Goal: Transaction & Acquisition: Purchase product/service

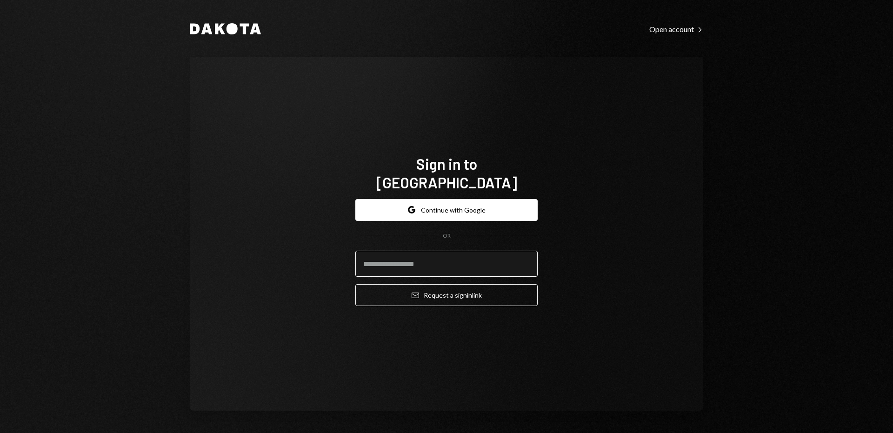
click at [433, 261] on input "email" at bounding box center [446, 264] width 182 height 26
type input "**********"
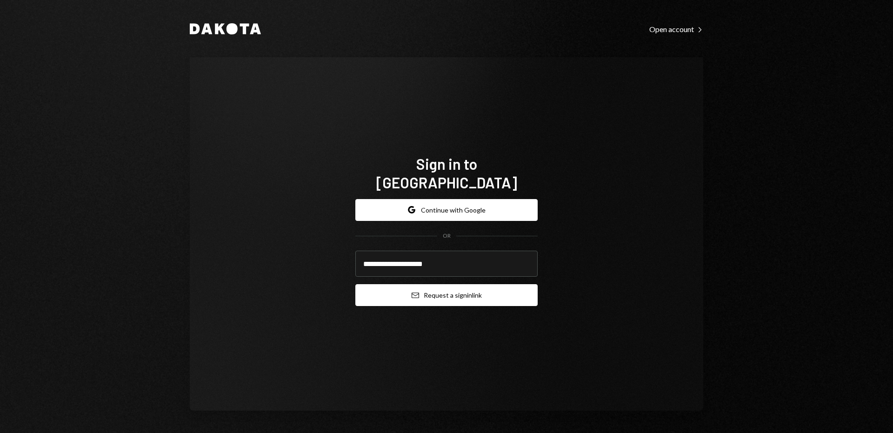
click at [431, 287] on button "Email Request a sign in link" at bounding box center [446, 295] width 182 height 22
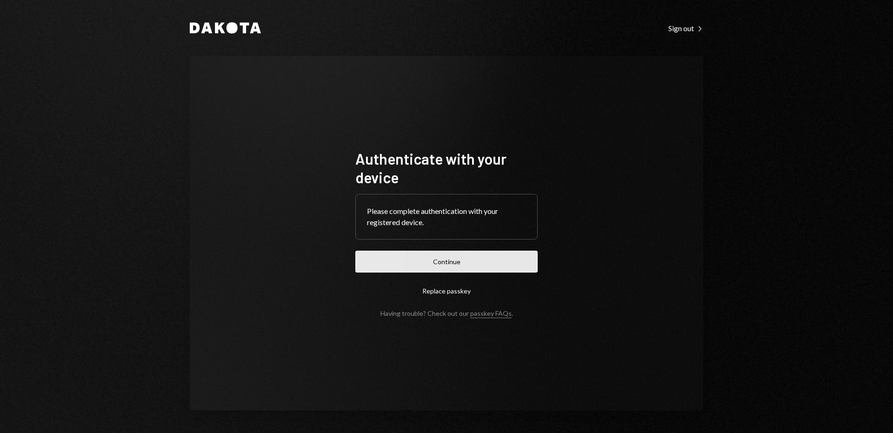
click at [413, 258] on button "Continue" at bounding box center [446, 262] width 182 height 22
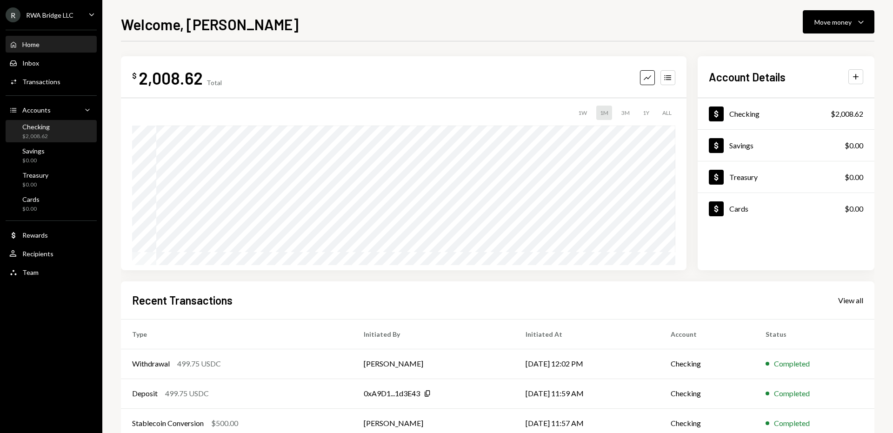
click at [74, 135] on div "Checking $2,008.62" at bounding box center [51, 132] width 84 height 18
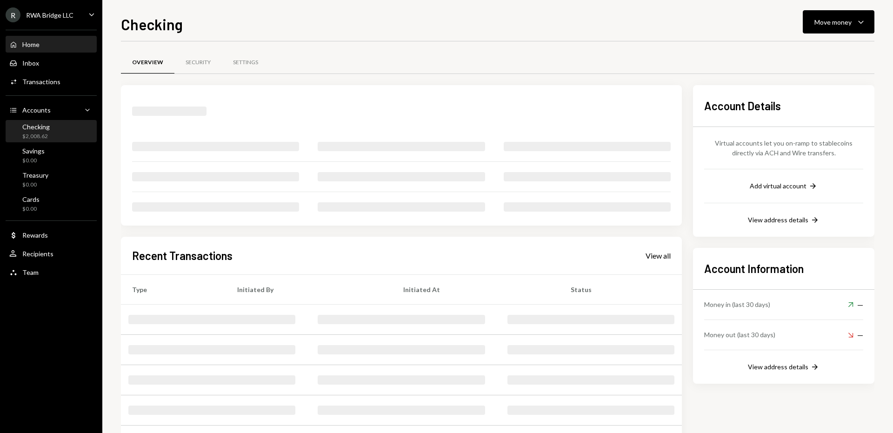
click at [40, 42] on div "Home Home" at bounding box center [51, 44] width 84 height 8
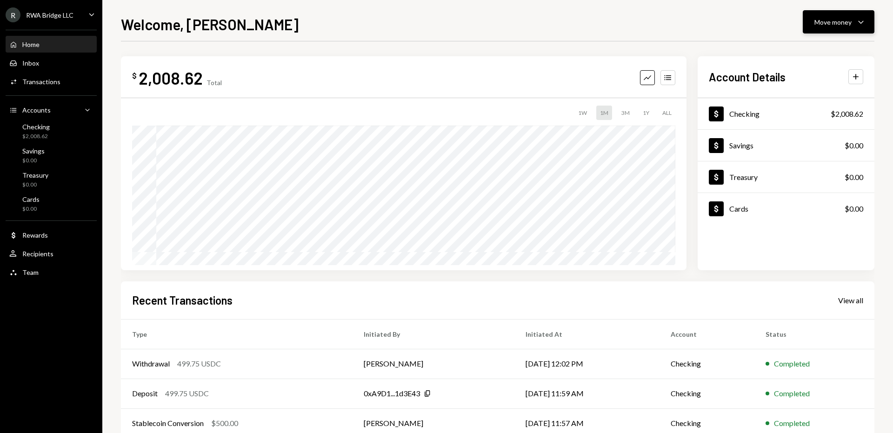
click at [823, 20] on div "Move money" at bounding box center [832, 22] width 37 height 10
click at [814, 46] on div "Send" at bounding box center [831, 50] width 68 height 10
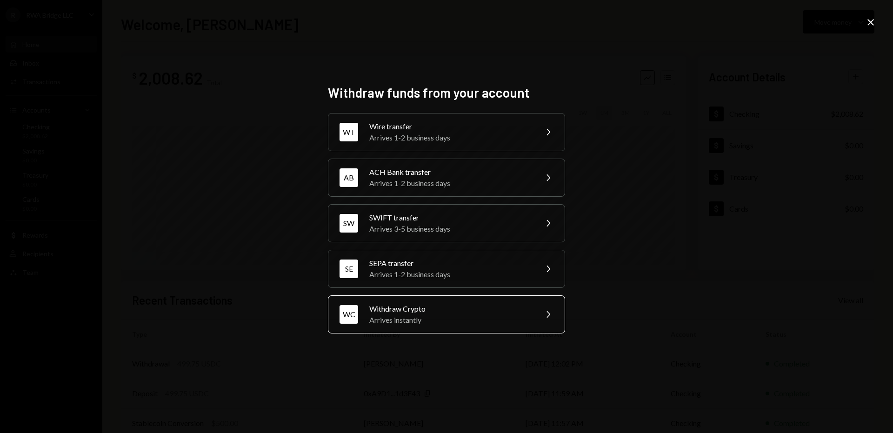
click at [409, 307] on div "Withdraw Crypto" at bounding box center [450, 308] width 162 height 11
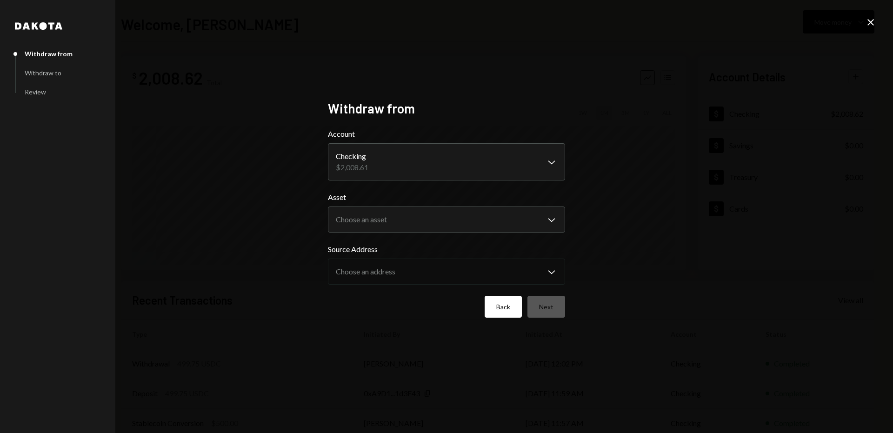
click at [503, 308] on button "Back" at bounding box center [503, 307] width 37 height 22
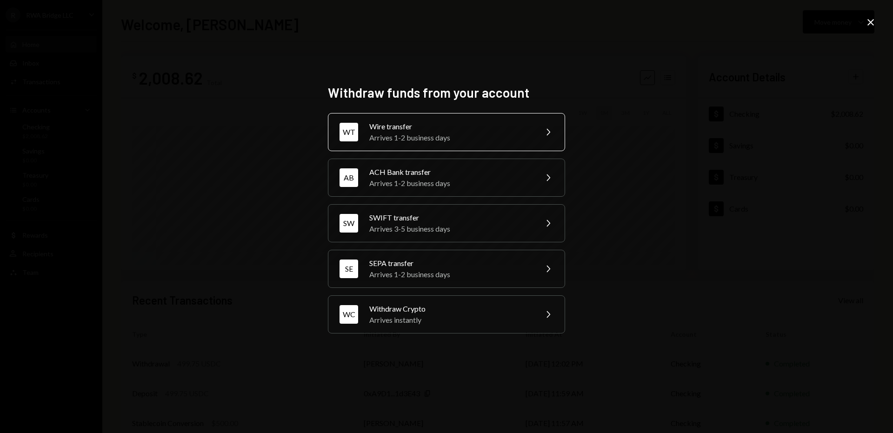
click at [410, 125] on div "Wire transfer" at bounding box center [450, 126] width 162 height 11
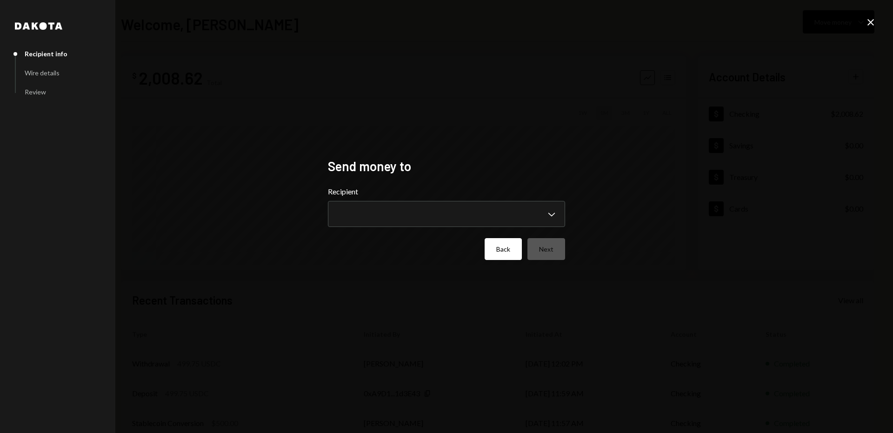
click at [500, 253] on button "Back" at bounding box center [503, 249] width 37 height 22
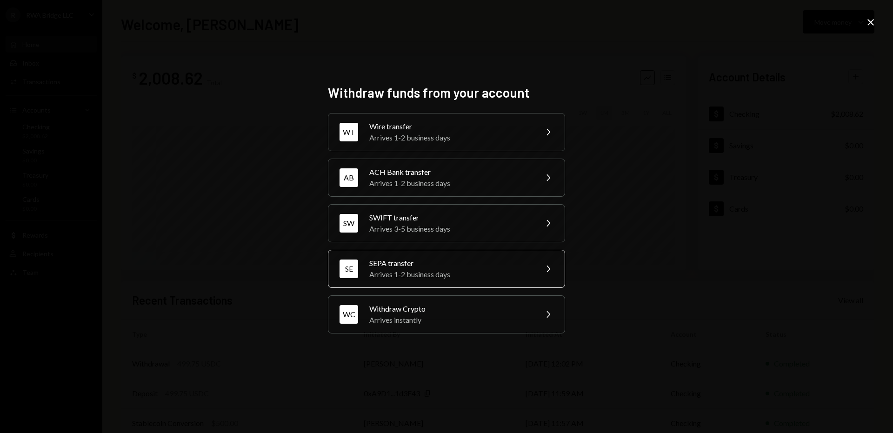
click at [456, 275] on div "Arrives 1-2 business days" at bounding box center [450, 274] width 162 height 11
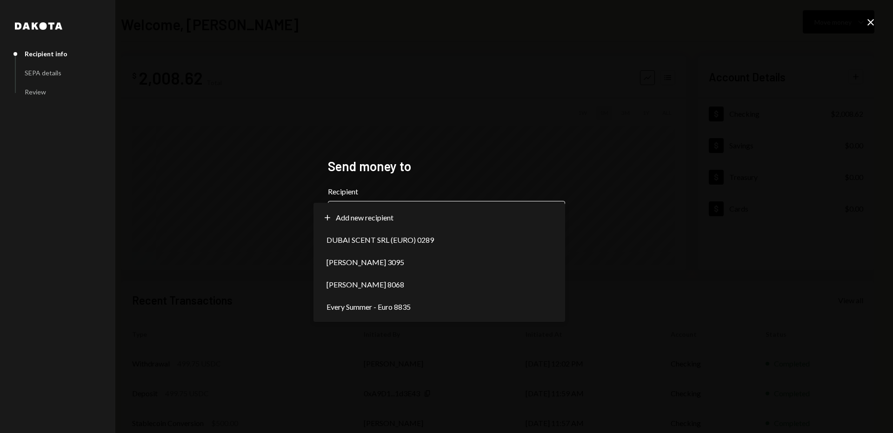
click at [411, 206] on body "**********" at bounding box center [446, 216] width 893 height 433
select select "**********"
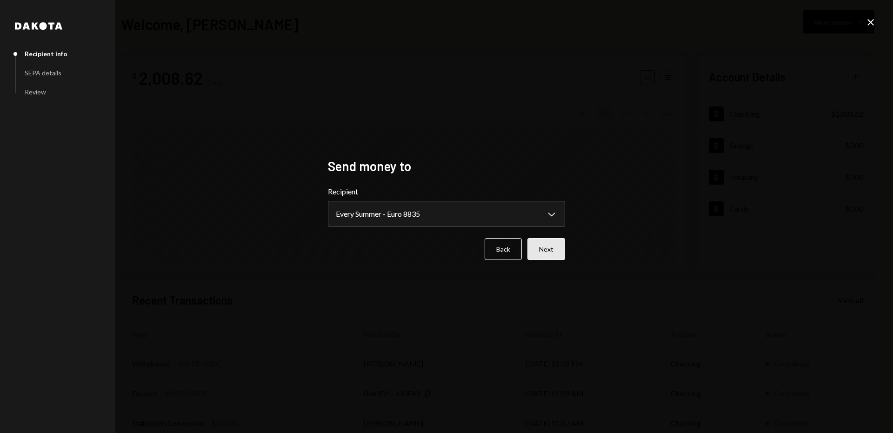
click at [544, 247] on button "Next" at bounding box center [546, 249] width 38 height 22
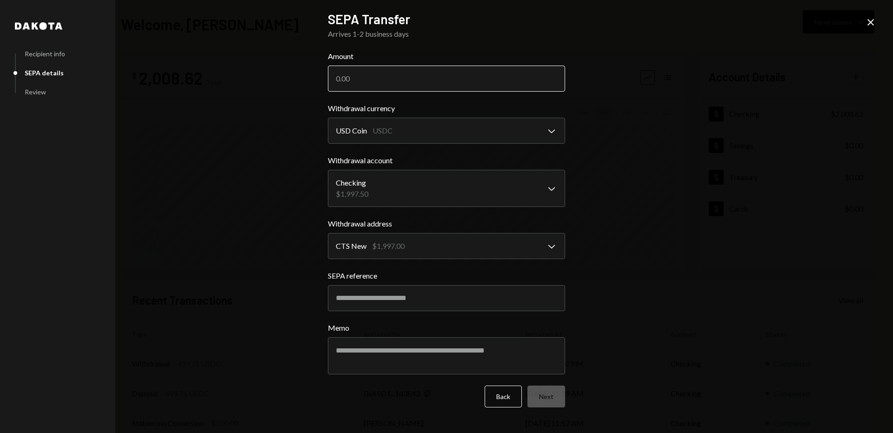
click at [369, 80] on input "Amount" at bounding box center [446, 79] width 237 height 26
type input "460"
click at [541, 392] on button "Next" at bounding box center [546, 397] width 38 height 22
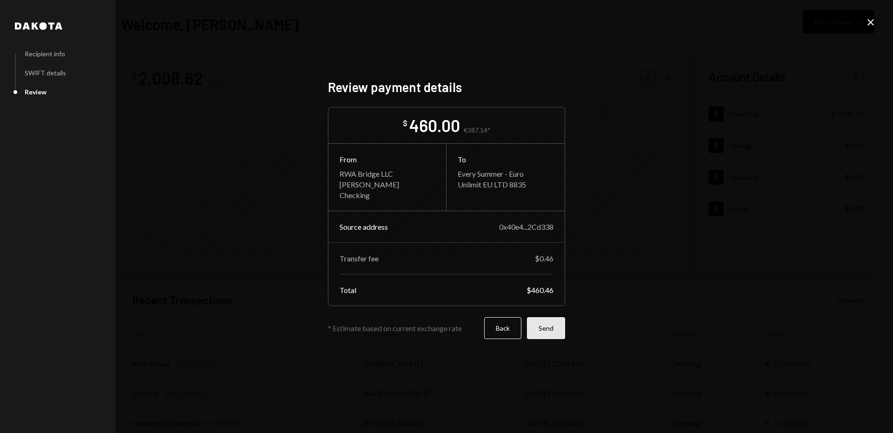
click at [544, 320] on button "Send" at bounding box center [546, 328] width 38 height 22
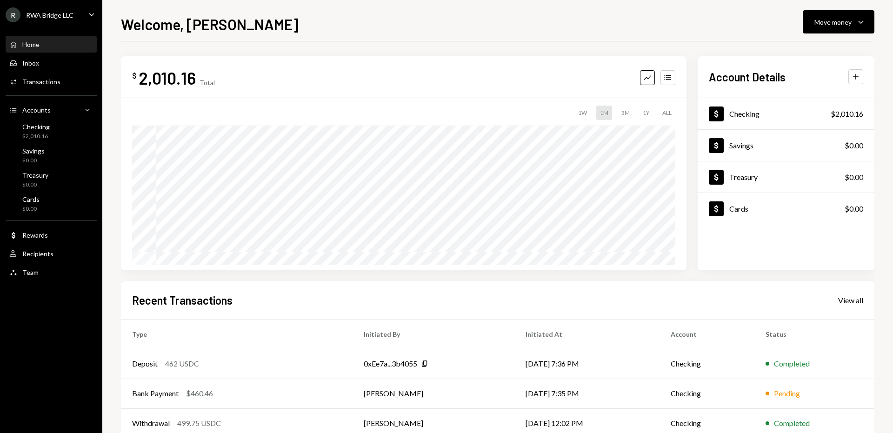
click at [35, 46] on div "Home" at bounding box center [30, 44] width 17 height 8
